Goal: Task Accomplishment & Management: Manage account settings

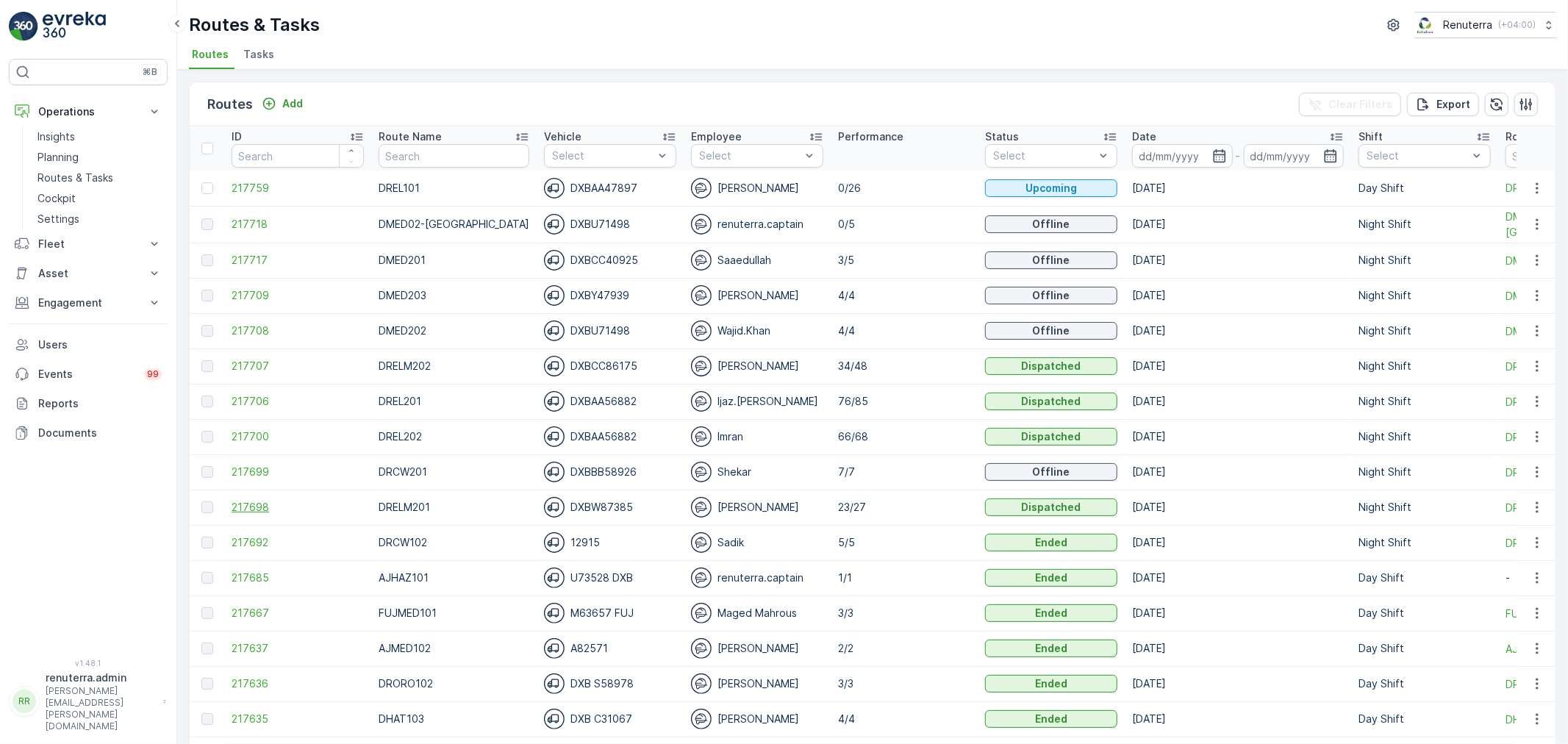
click at [261, 505] on span "217698" at bounding box center [298, 506] width 133 height 14
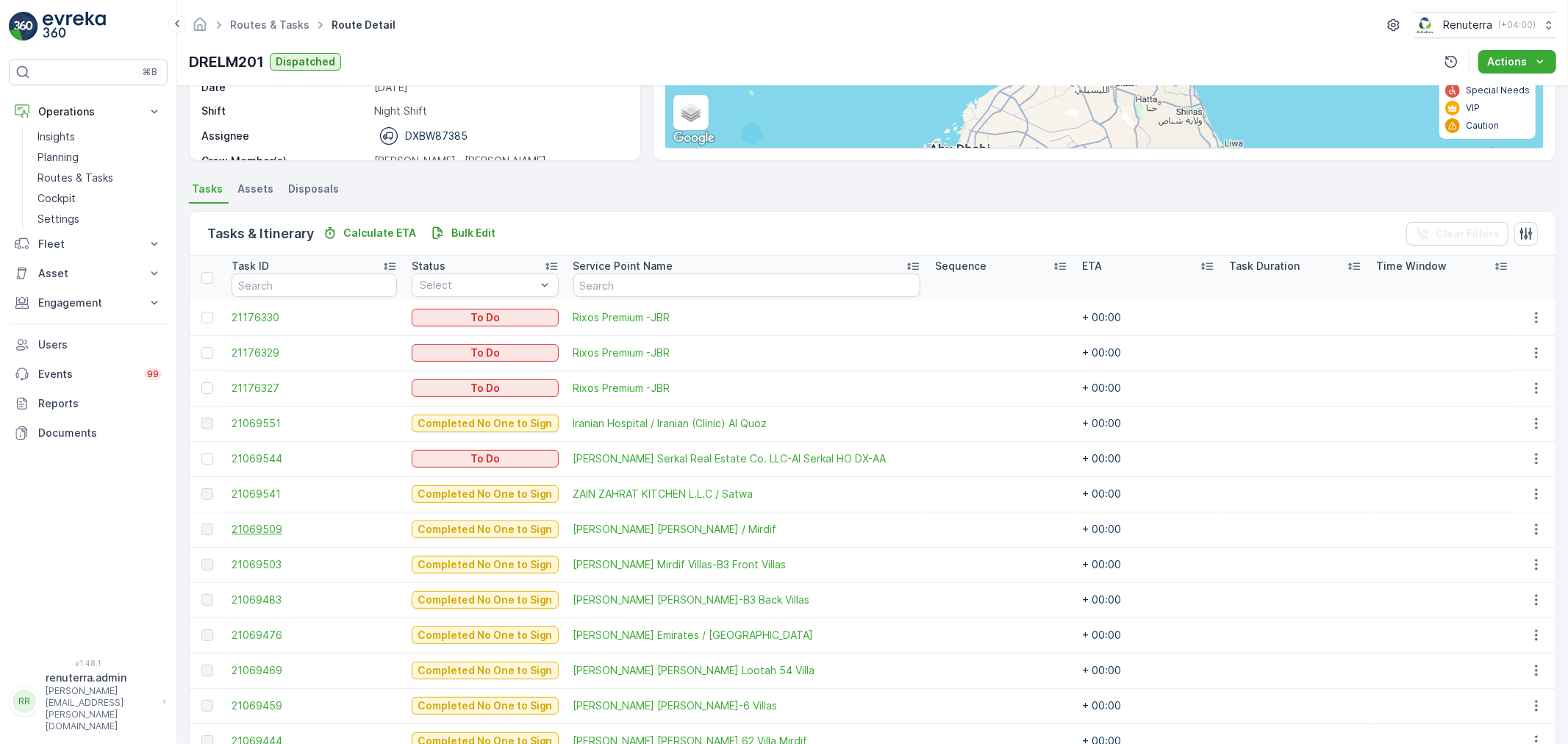
scroll to position [230, 0]
click at [1530, 456] on icon "button" at bounding box center [1536, 459] width 14 height 14
click at [1518, 518] on span "Change Route" at bounding box center [1499, 522] width 72 height 14
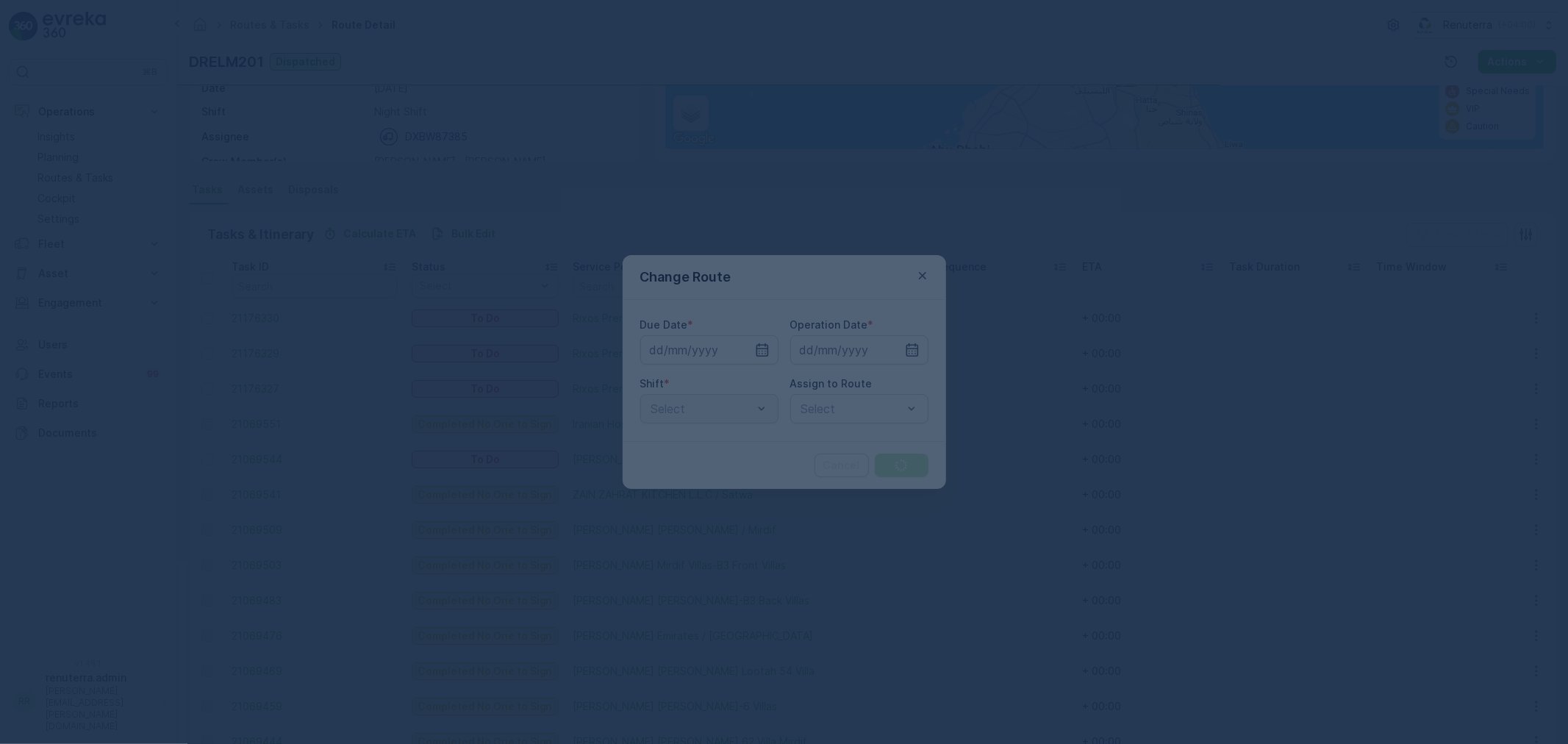
type input "[DATE]"
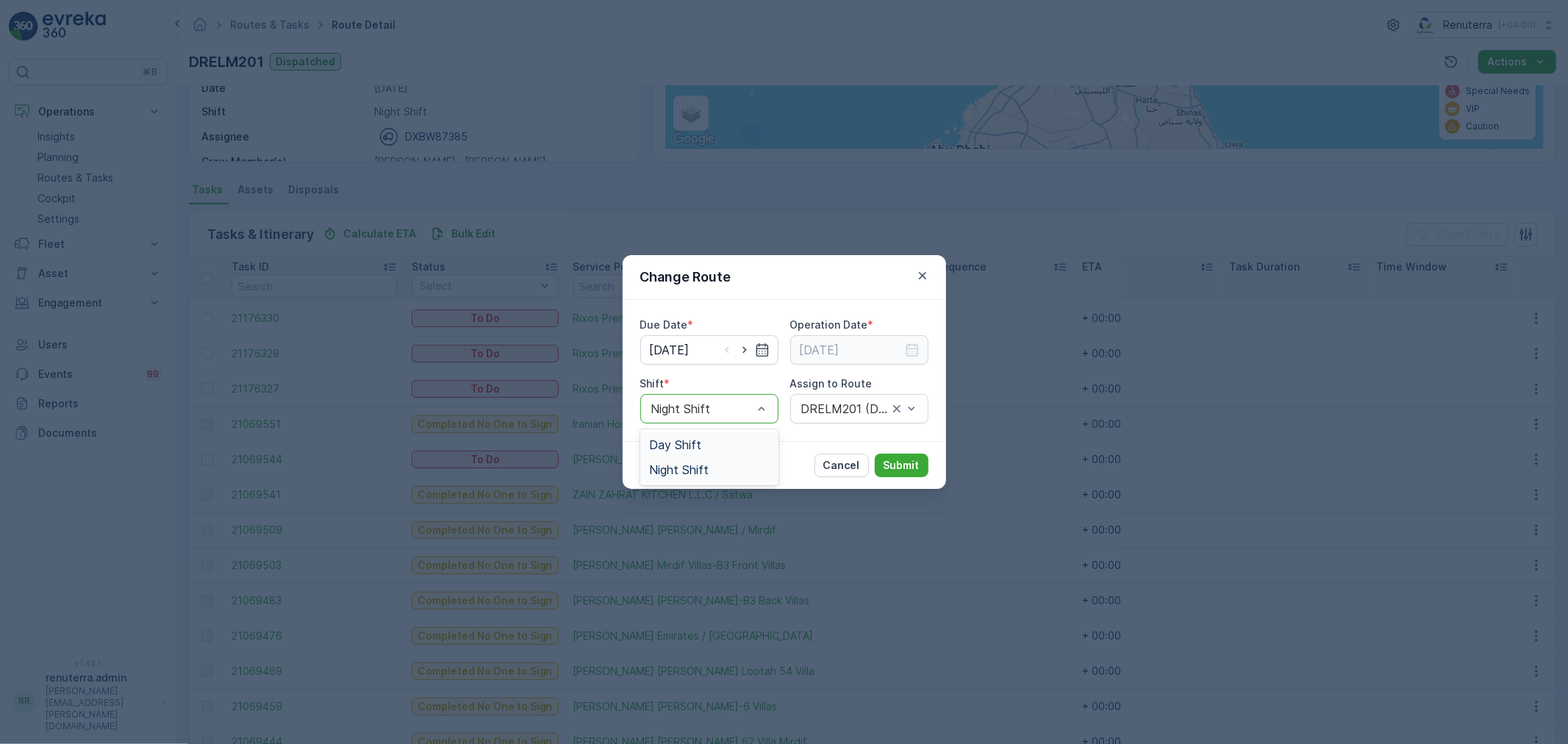
click at [732, 406] on div at bounding box center [701, 409] width 104 height 13
click at [979, 310] on div "Change Route Due Date * [DATE] Operation Date * [DATE] Shift * Night Shift Assi…" at bounding box center [784, 372] width 1568 height 744
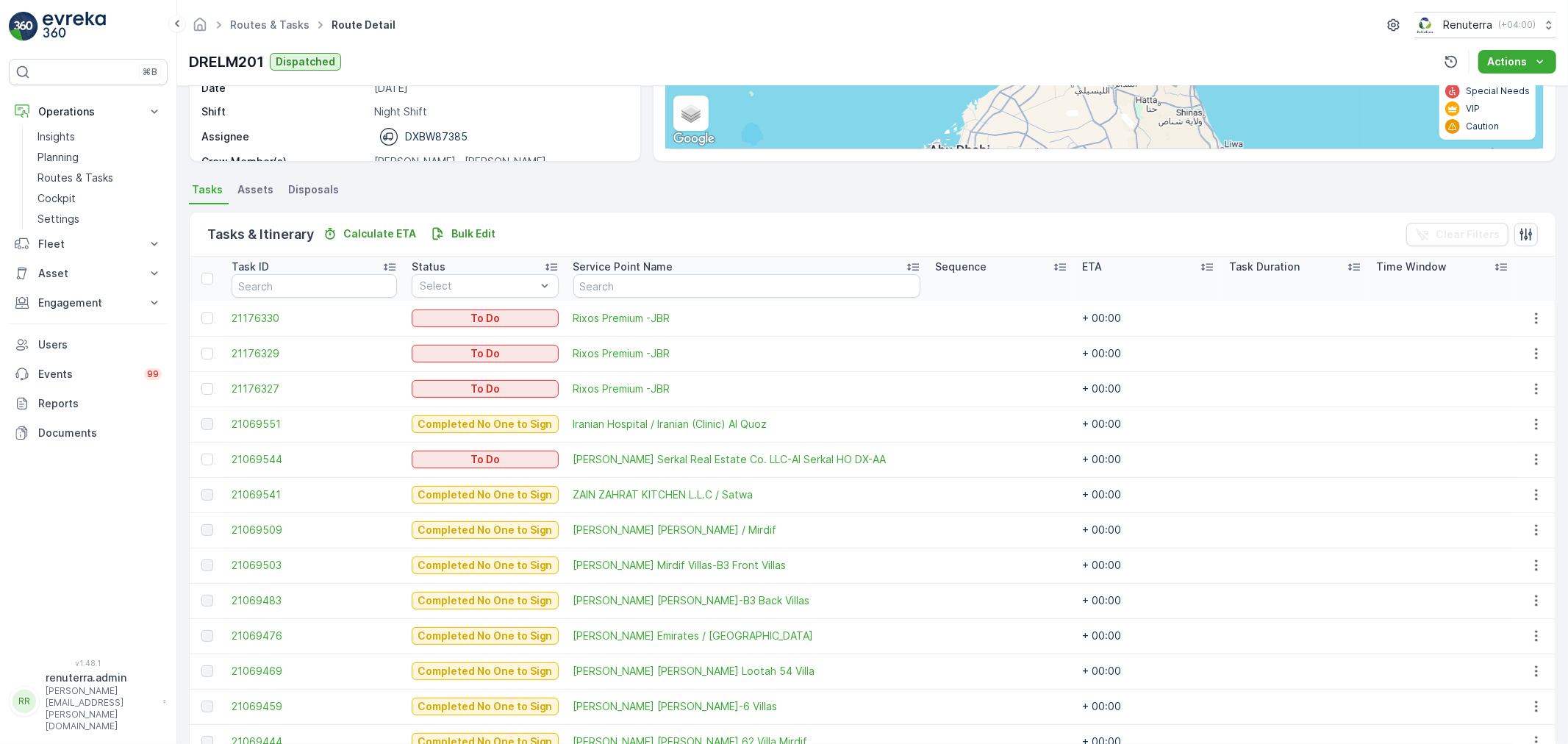
drag, startPoint x: 1531, startPoint y: 465, endPoint x: 1505, endPoint y: 495, distance: 39.7
click at [1528, 468] on td at bounding box center [1536, 459] width 40 height 35
click at [1534, 465] on icon "button" at bounding box center [1536, 459] width 14 height 14
click at [1493, 519] on span "Change Route" at bounding box center [1499, 522] width 72 height 14
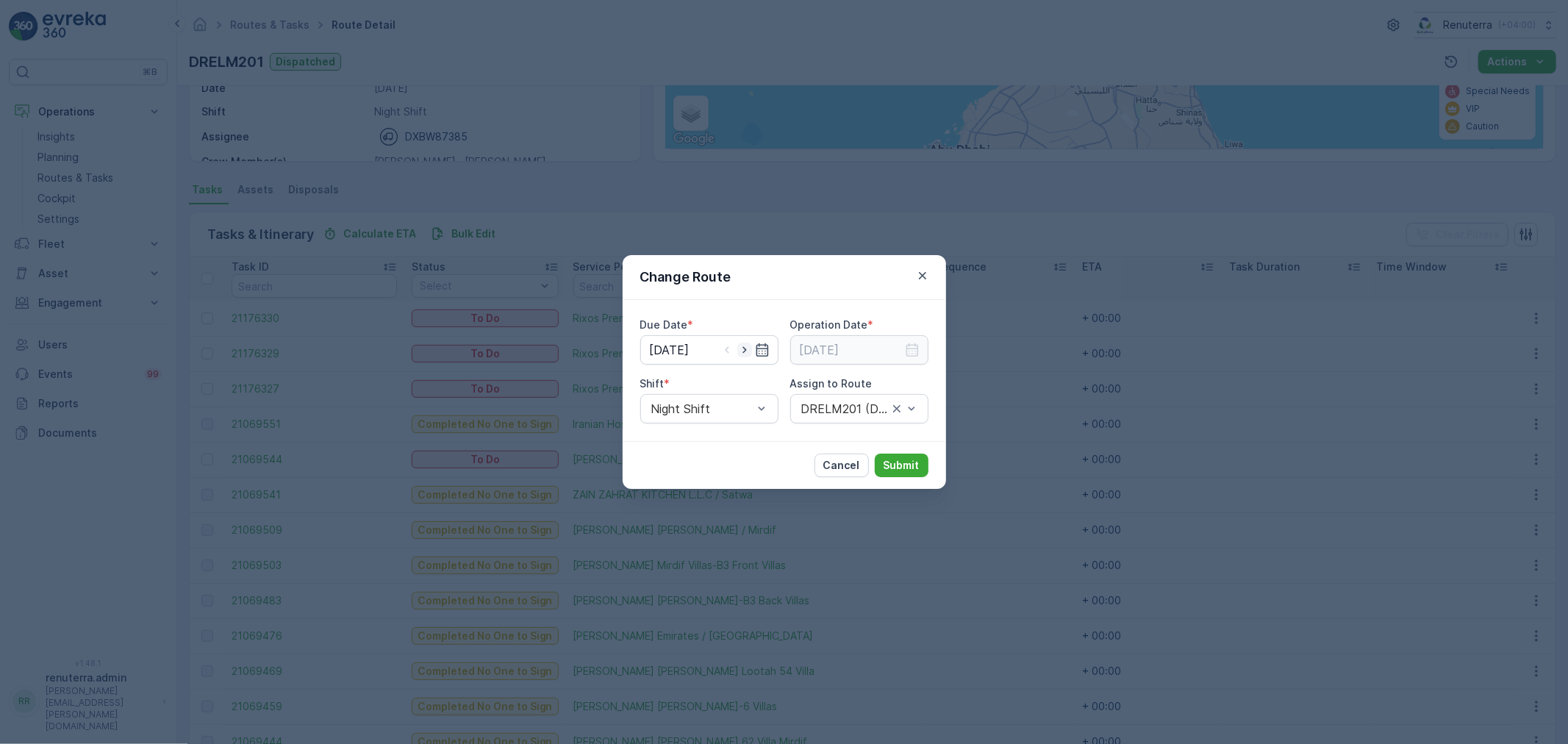
click at [743, 353] on icon "button" at bounding box center [744, 350] width 4 height 7
type input "[DATE]"
click at [912, 348] on icon "button" at bounding box center [912, 350] width 12 height 13
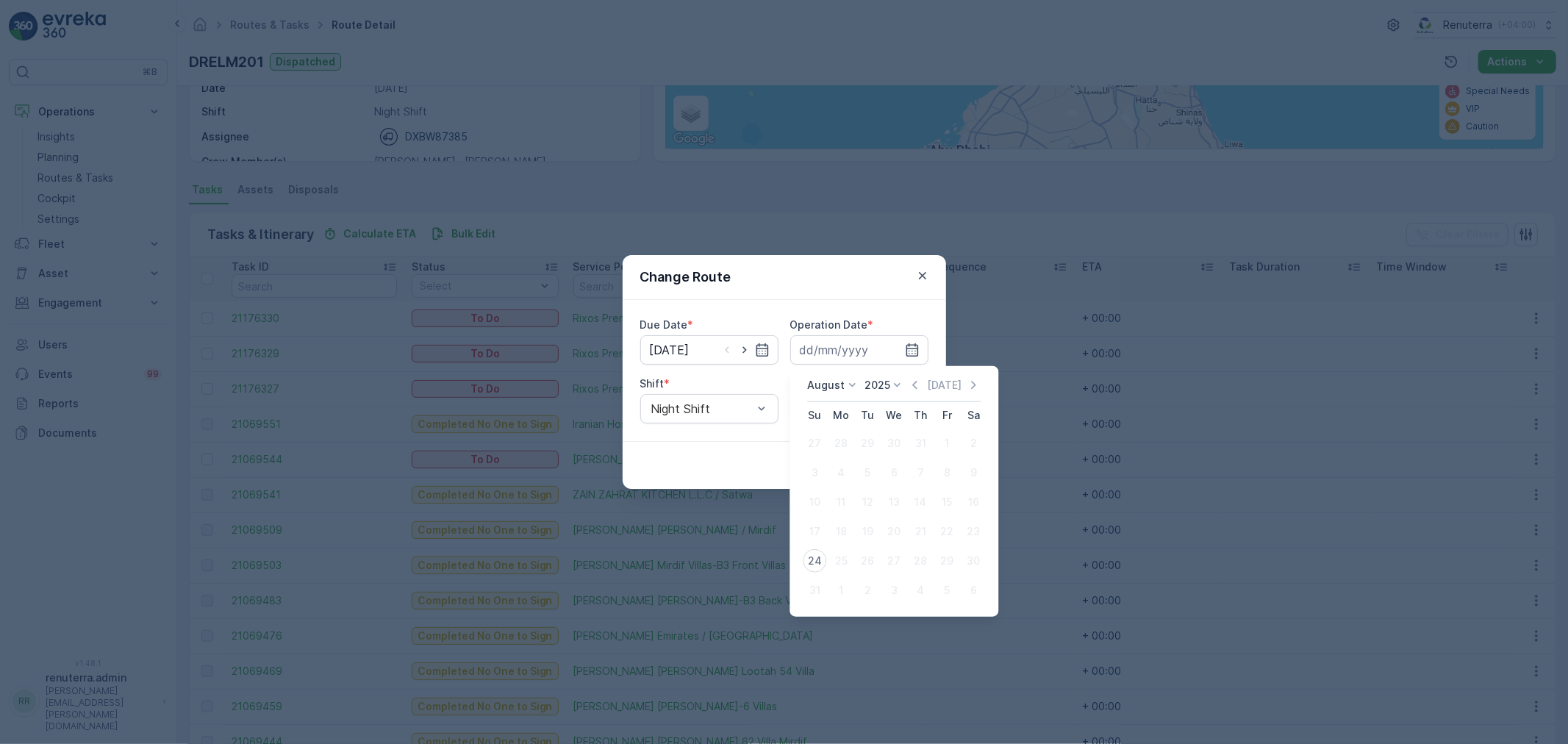
drag, startPoint x: 811, startPoint y: 560, endPoint x: 812, endPoint y: 552, distance: 8.1
click at [811, 559] on div "24" at bounding box center [815, 561] width 24 height 24
type input "[DATE]"
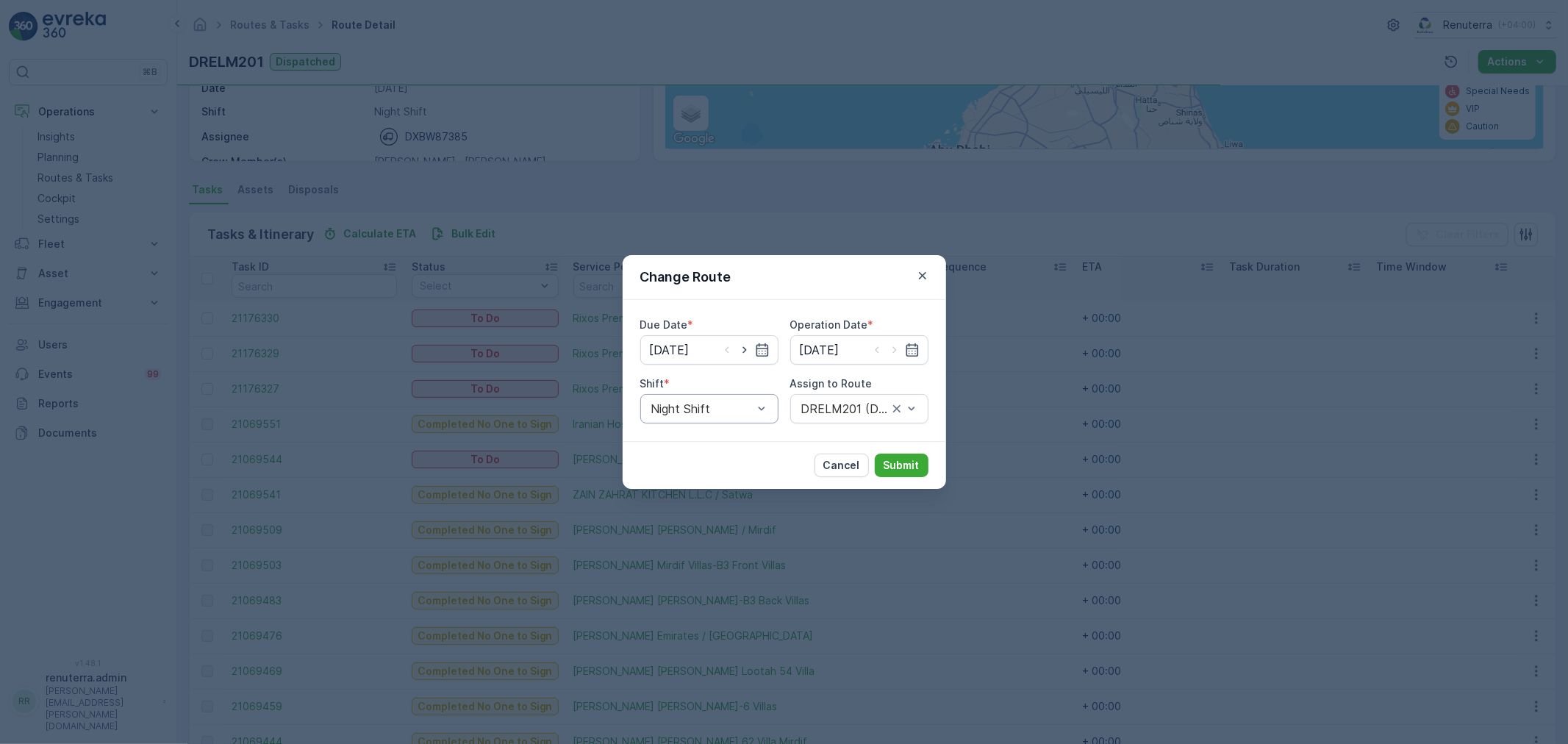
click at [731, 399] on div "Night Shift" at bounding box center [709, 408] width 138 height 30
click at [731, 445] on div "Day Shift" at bounding box center [710, 444] width 120 height 13
click at [836, 412] on div at bounding box center [852, 409] width 104 height 13
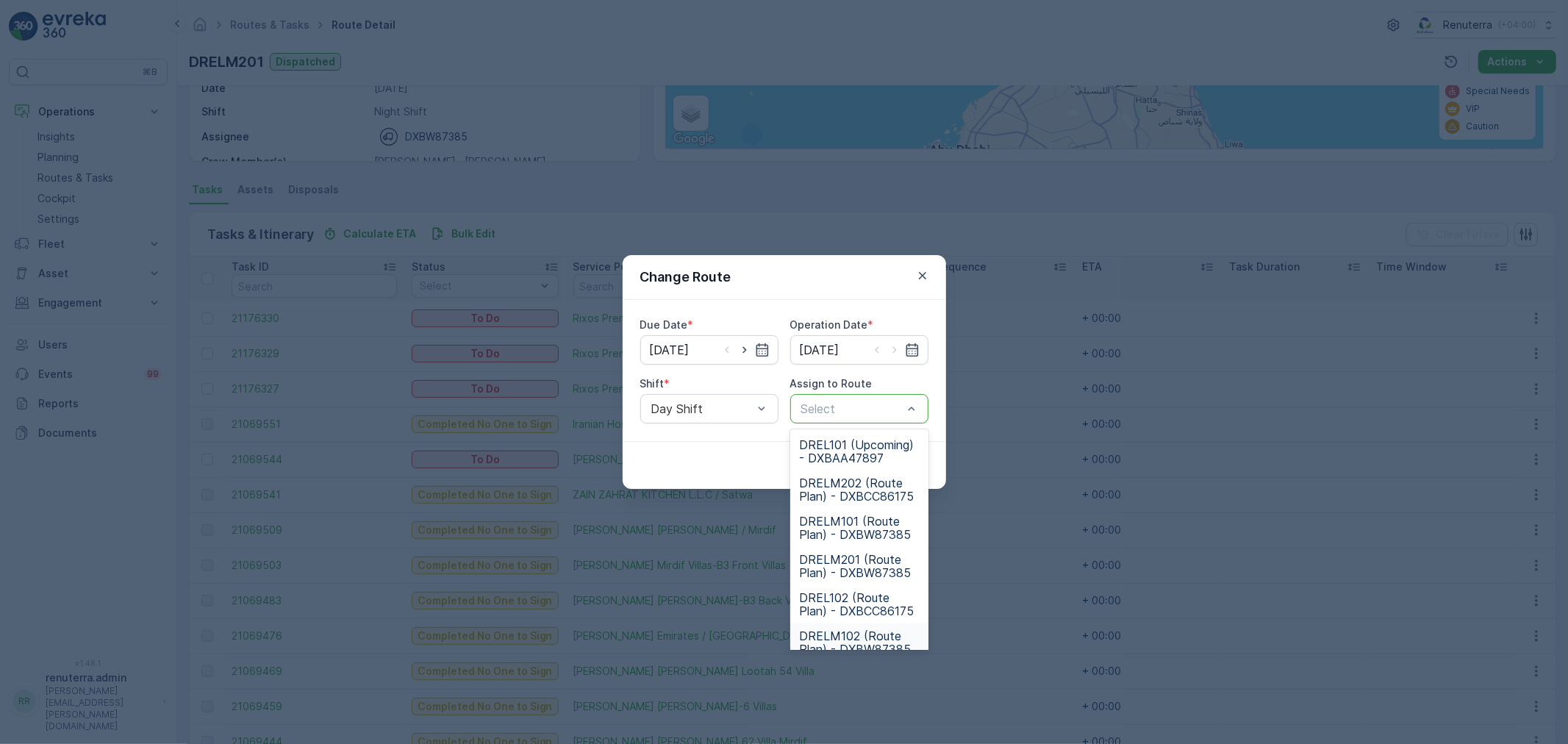
click at [868, 636] on span "DRELM102 (Route Plan) - DXBW87385" at bounding box center [859, 643] width 120 height 27
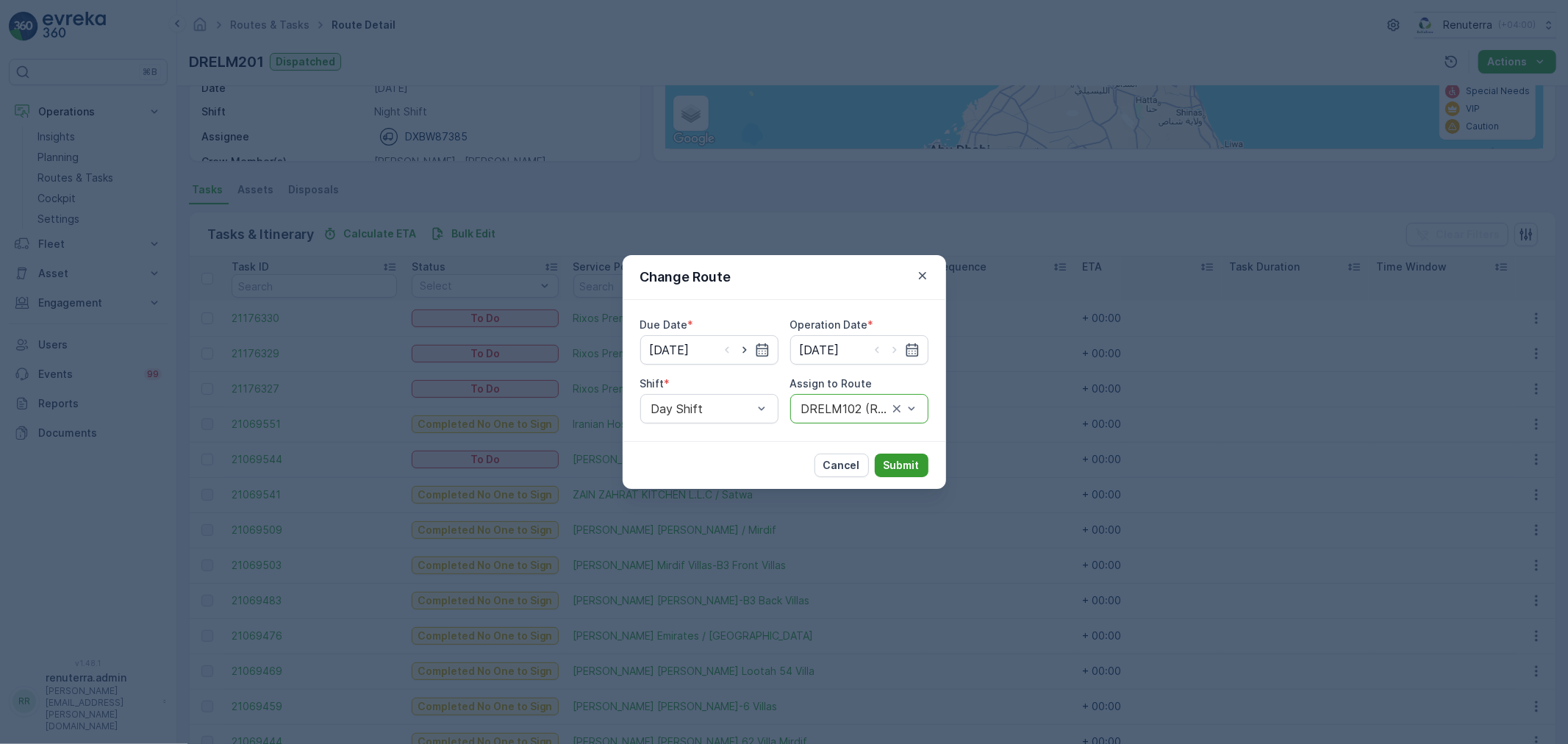
click at [902, 462] on p "Submit" at bounding box center [901, 465] width 36 height 14
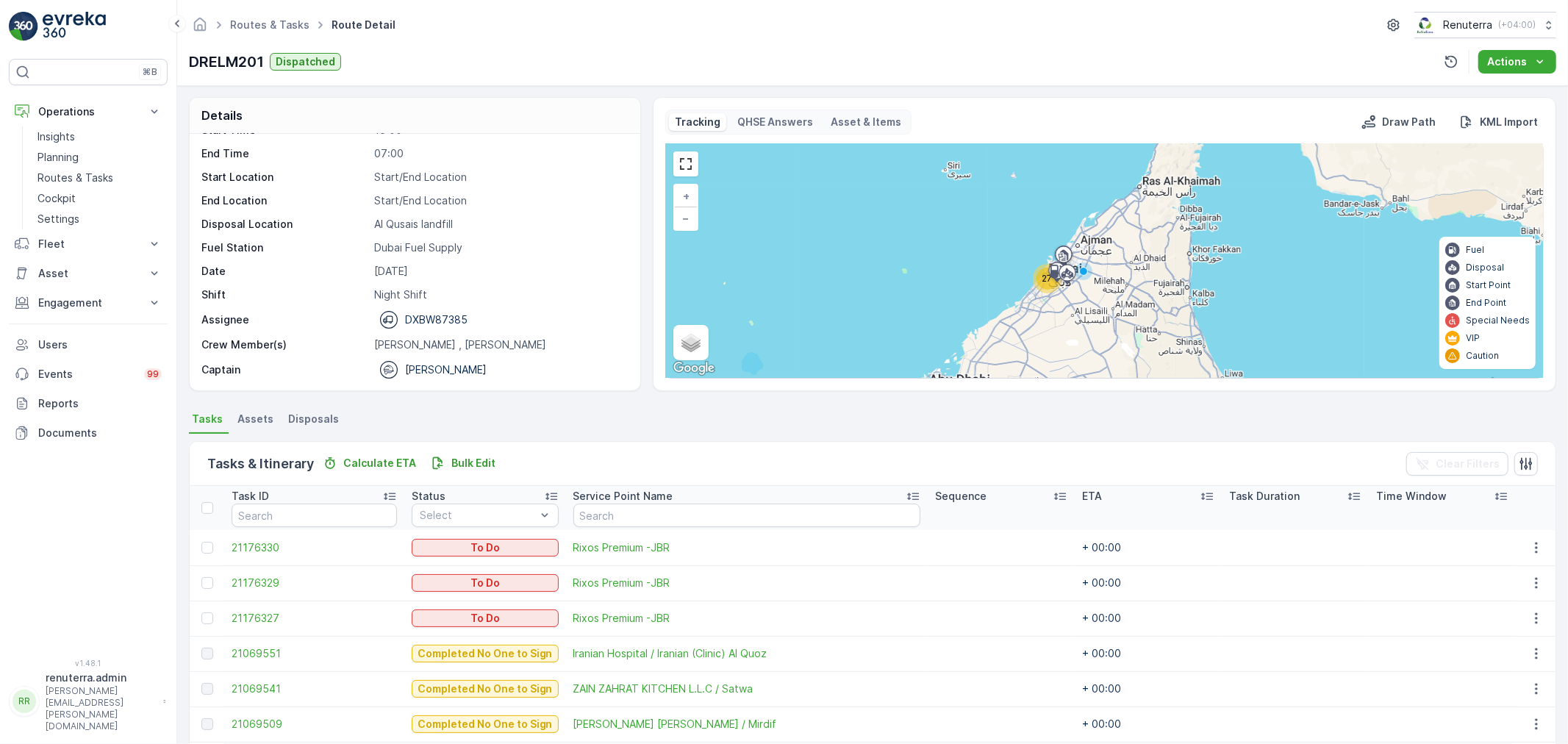
scroll to position [0, 0]
